Goal: Obtain resource: Obtain resource

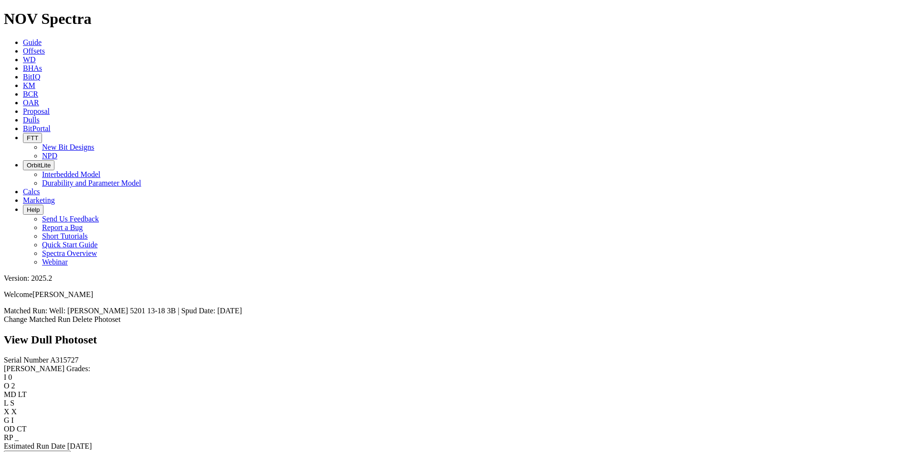
scroll to position [122, 0]
click at [45, 47] on span "Offsets" at bounding box center [34, 51] width 22 height 8
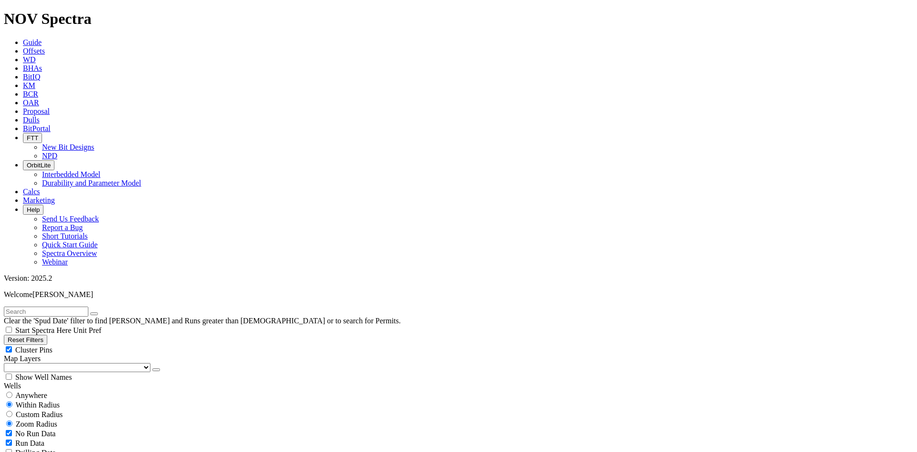
click at [34, 306] on input "text" at bounding box center [46, 311] width 85 height 10
type input "RH54-C2"
click at [30, 391] on span "Anywhere" at bounding box center [31, 395] width 32 height 8
radio input "true"
radio input "false"
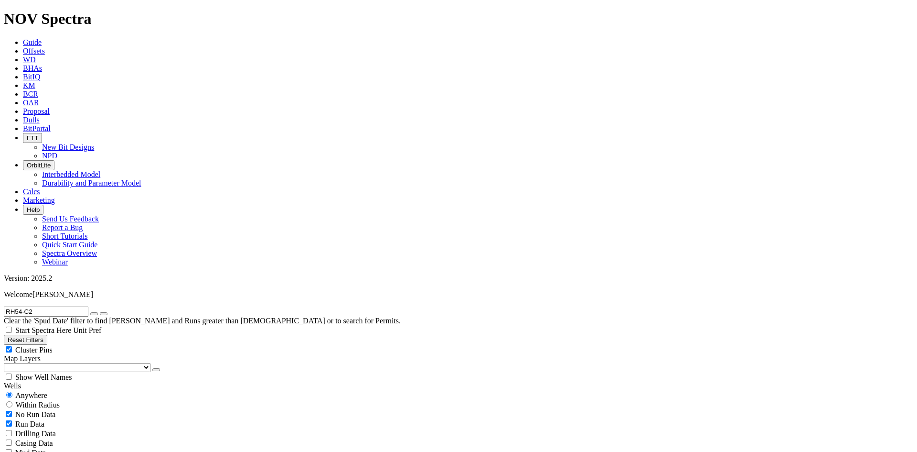
scroll to position [239, 0]
select select "6"
checkbox input "false"
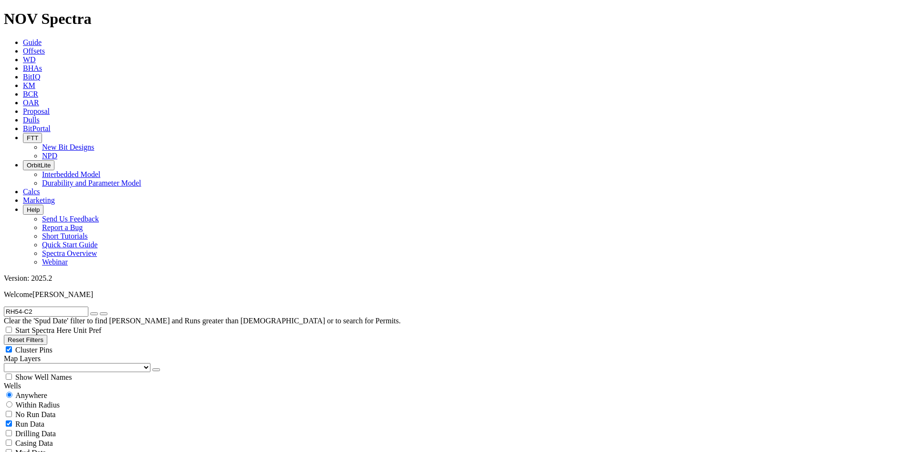
select select "? number:6 ?"
click at [46, 306] on input "RH54-C2" at bounding box center [46, 311] width 85 height 10
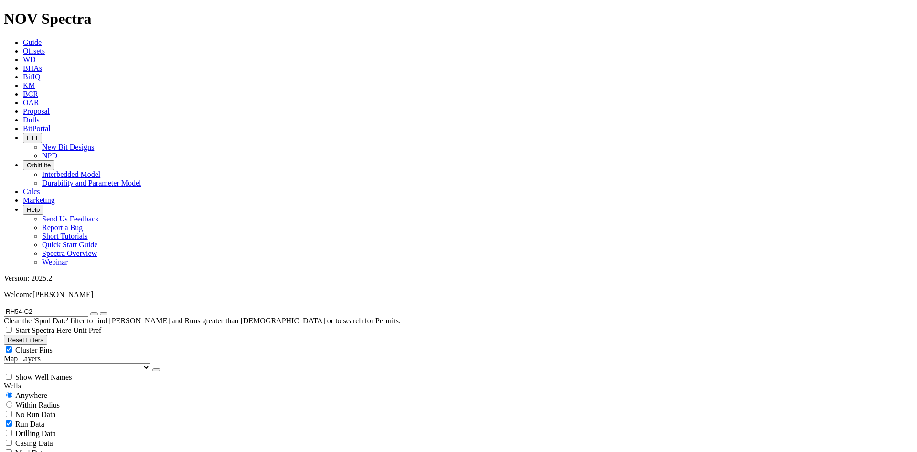
click at [46, 306] on input "RH54-C2" at bounding box center [46, 311] width 85 height 10
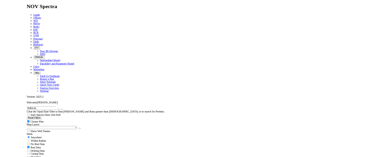
scroll to position [14683, 0]
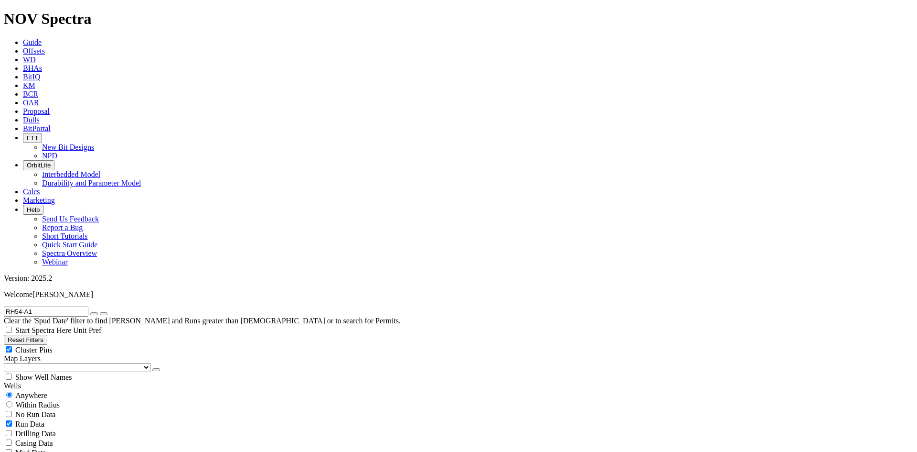
type input "RH54-A1"
radio input "false"
radio input "true"
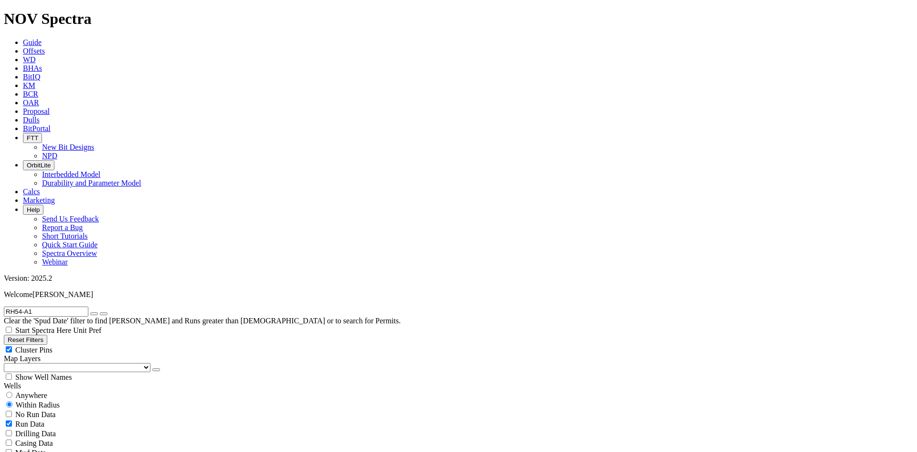
scroll to position [254, 0]
click at [23, 124] on icon at bounding box center [23, 128] width 0 height 8
